Goal: Check status: Check status

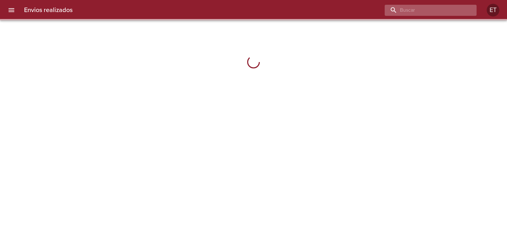
click at [428, 8] on input "buscar" at bounding box center [424, 10] width 81 height 11
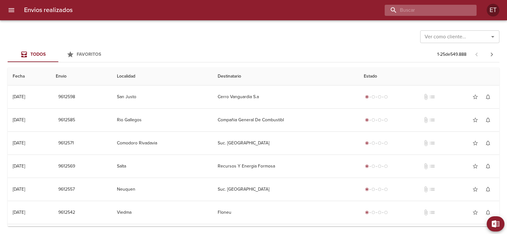
click at [436, 14] on input "buscar" at bounding box center [424, 10] width 81 height 11
type input "9593771"
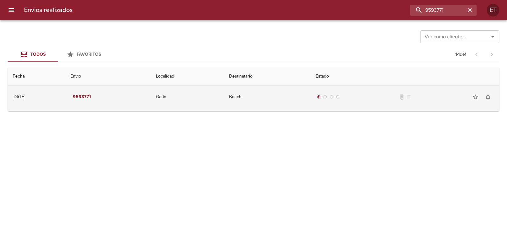
click at [224, 101] on td "Garin" at bounding box center [187, 97] width 73 height 23
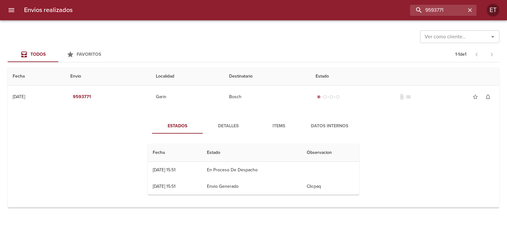
click at [229, 125] on span "Detalles" at bounding box center [227, 126] width 43 height 8
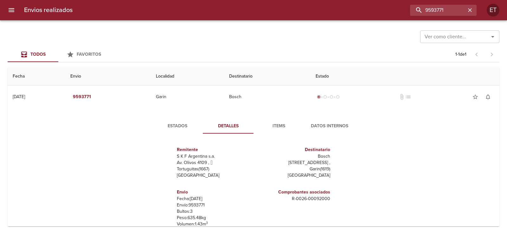
click at [274, 126] on span "Items" at bounding box center [278, 126] width 43 height 8
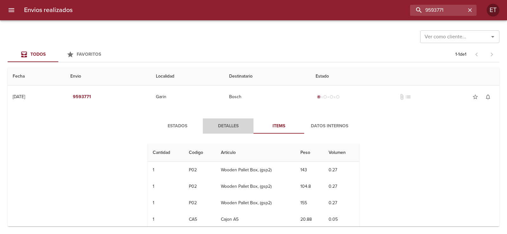
click at [222, 126] on span "Detalles" at bounding box center [227, 126] width 43 height 8
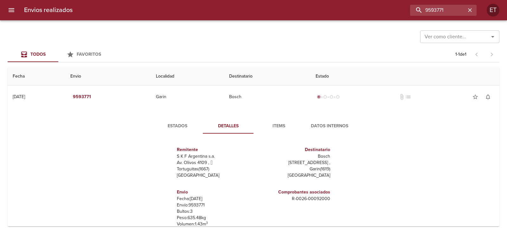
click at [186, 125] on span "Estados" at bounding box center [177, 126] width 43 height 8
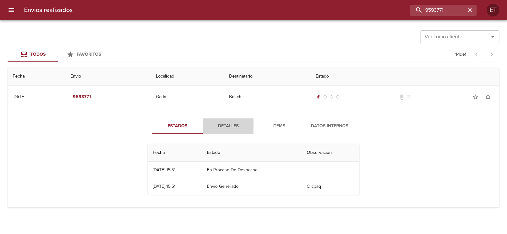
click at [219, 129] on span "Detalles" at bounding box center [227, 126] width 43 height 8
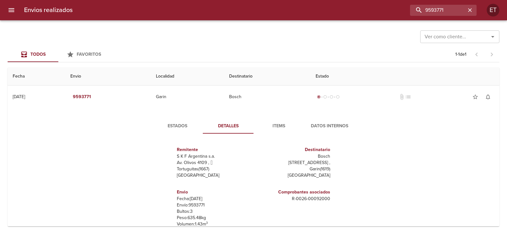
click at [192, 130] on button "Estados" at bounding box center [177, 125] width 51 height 15
